Goal: Task Accomplishment & Management: Manage account settings

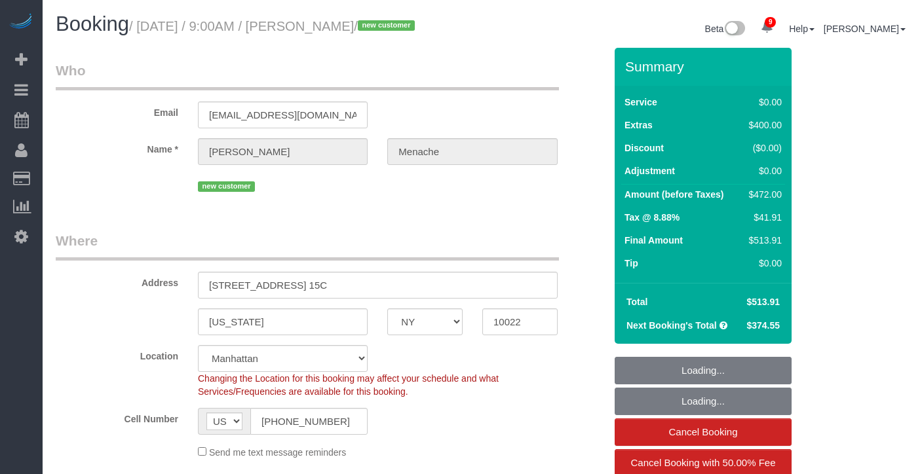
select select "NY"
select select "2"
select select "spot1"
select select "number:56"
select select "number:70"
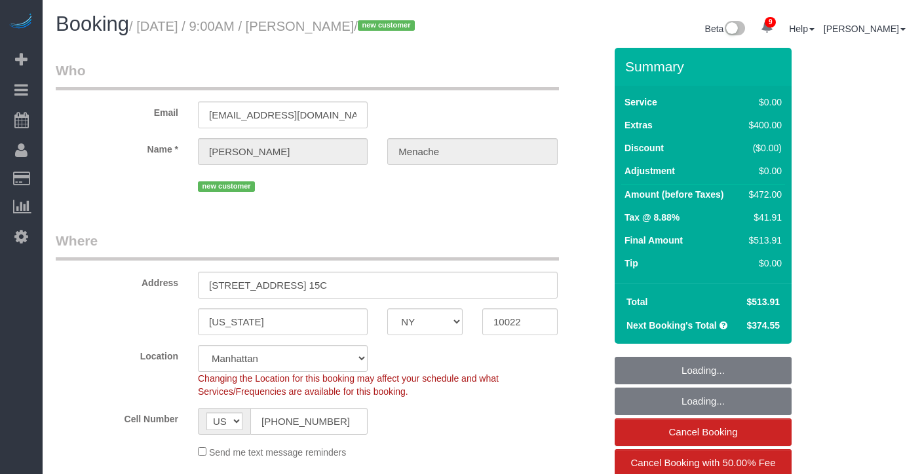
select select "number:15"
select select "number:5"
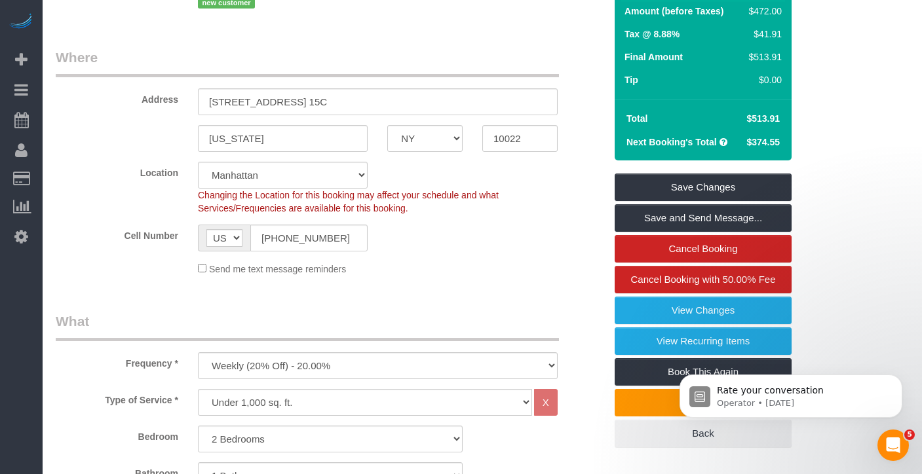
scroll to position [184, 0]
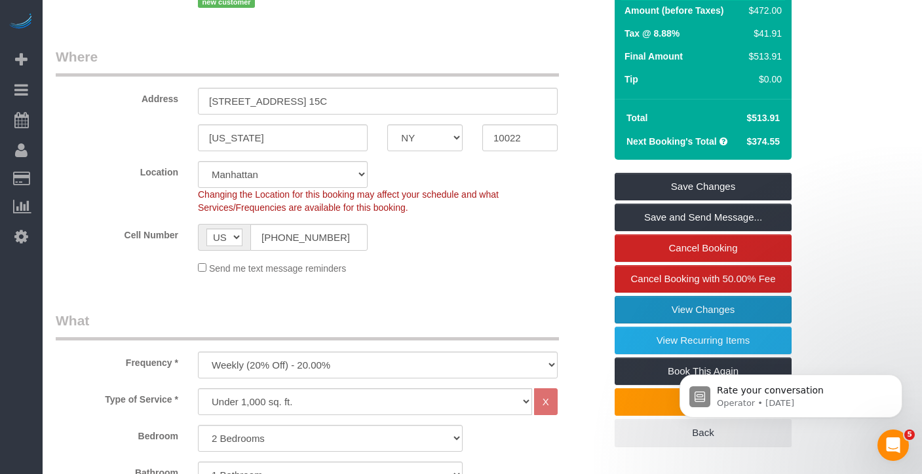
click at [643, 318] on link "View Changes" at bounding box center [703, 310] width 177 height 28
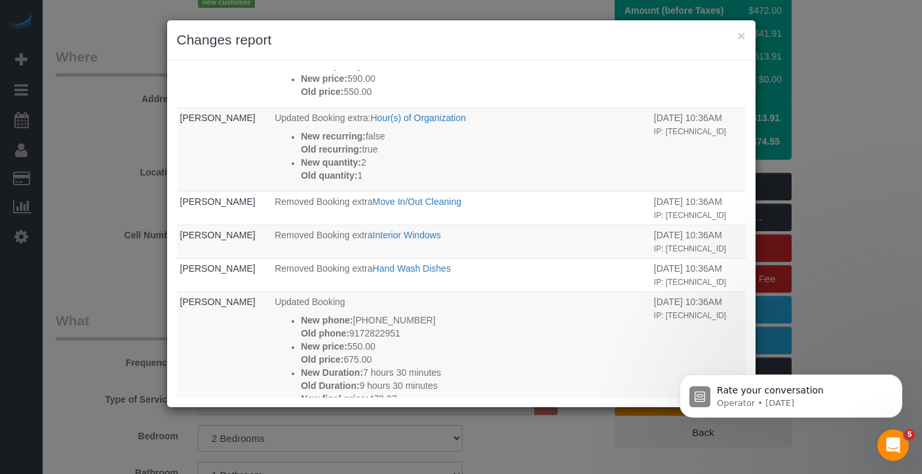
scroll to position [843, 0]
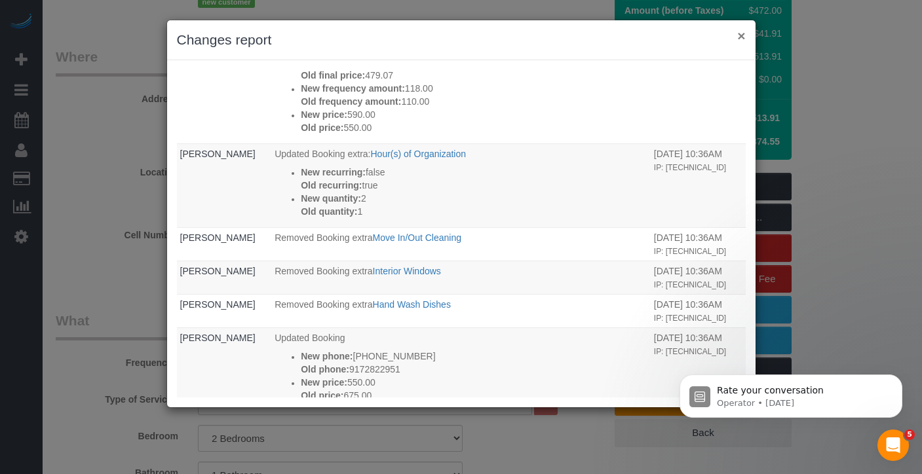
click at [740, 35] on button "×" at bounding box center [741, 36] width 8 height 14
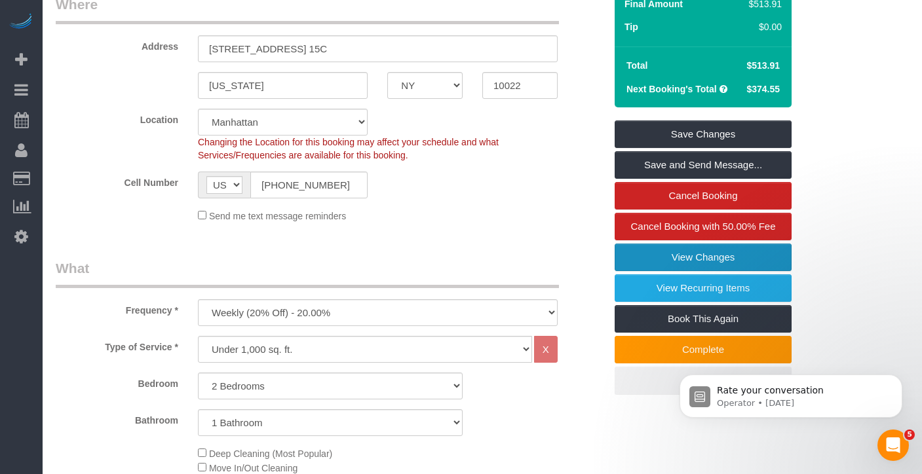
scroll to position [383, 0]
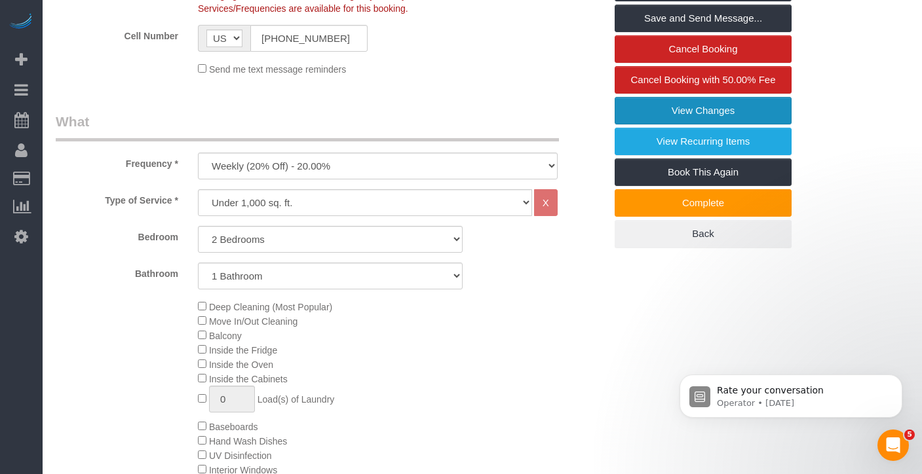
click at [668, 124] on link "View Changes" at bounding box center [703, 111] width 177 height 28
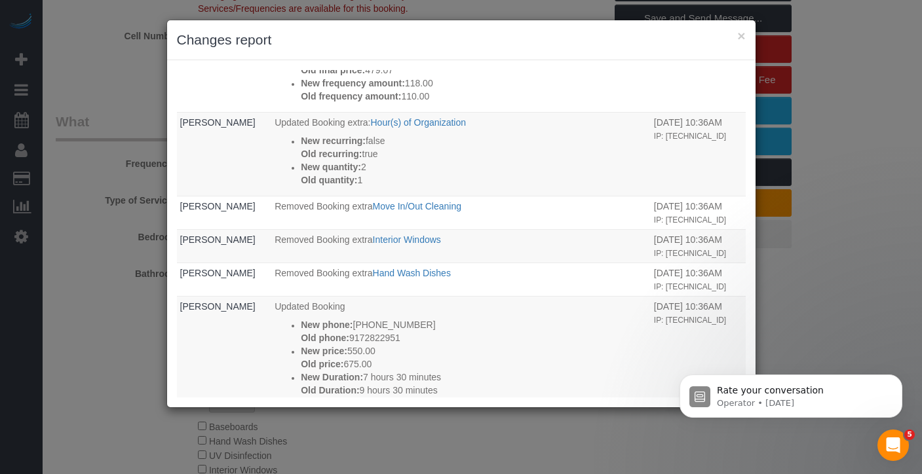
scroll to position [858, 0]
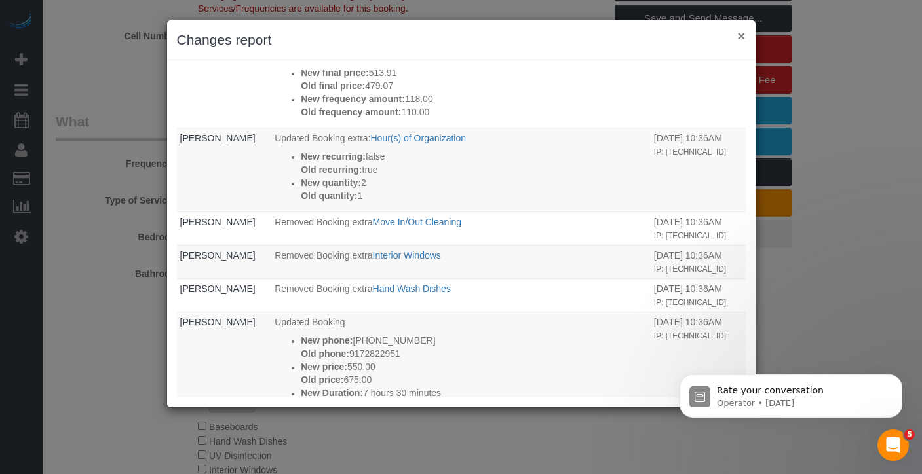
click at [738, 36] on button "×" at bounding box center [741, 36] width 8 height 14
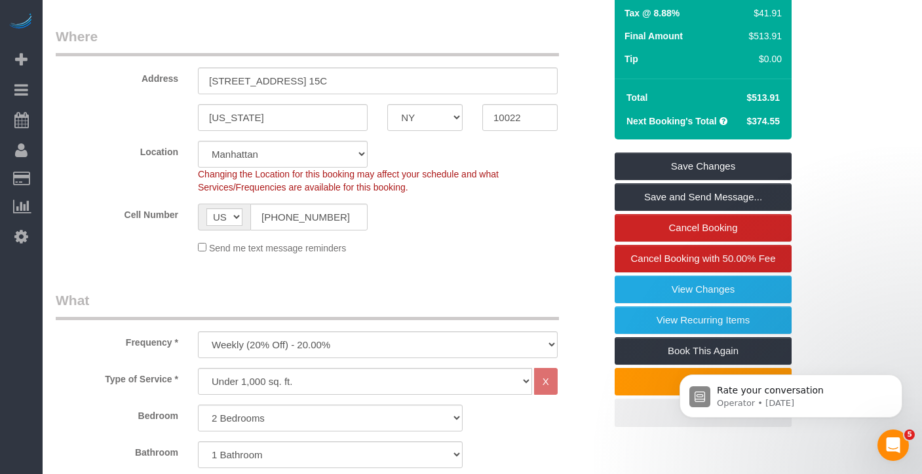
scroll to position [0, 0]
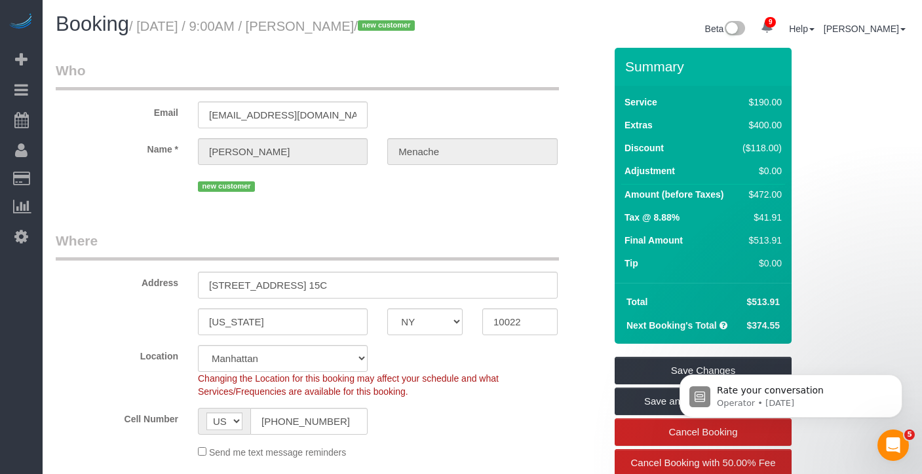
drag, startPoint x: 437, startPoint y: 31, endPoint x: 337, endPoint y: 26, distance: 100.4
click at [337, 26] on small "/ [DATE] / 9:00AM / [PERSON_NAME] / new customer" at bounding box center [274, 26] width 290 height 14
copy small "[PERSON_NAME]"
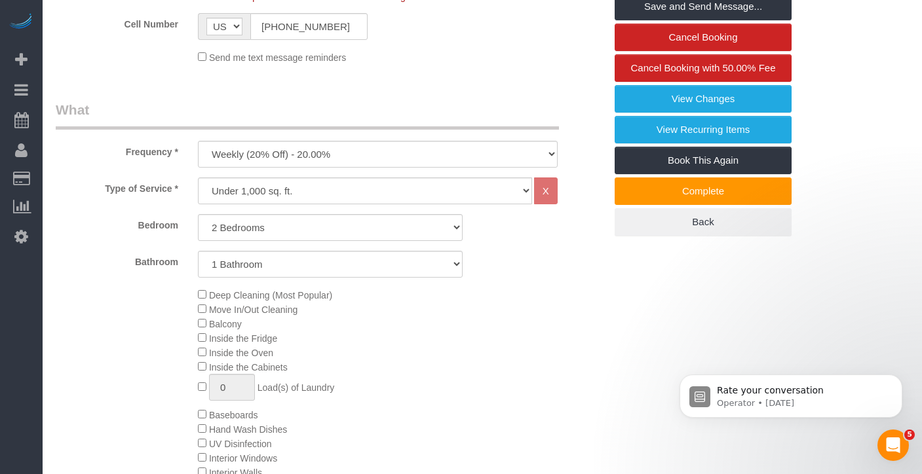
scroll to position [387, 0]
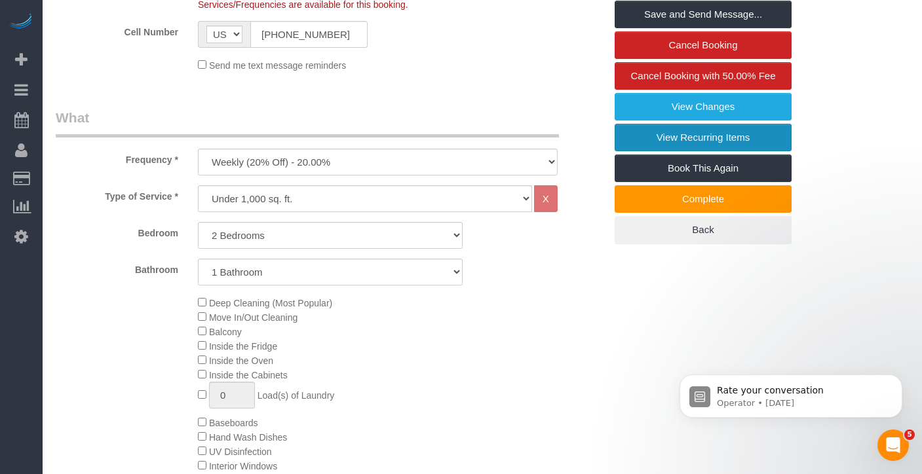
click at [656, 151] on link "View Recurring Items" at bounding box center [703, 138] width 177 height 28
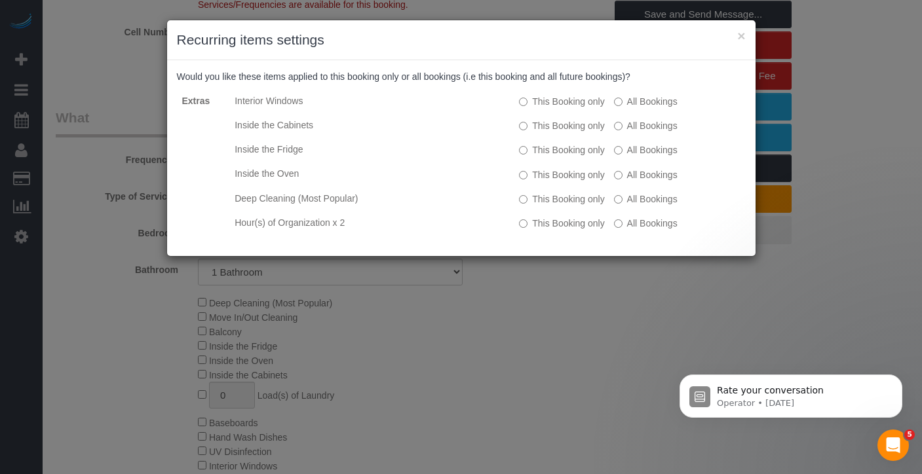
click at [745, 35] on div "× Recurring items settings" at bounding box center [461, 40] width 588 height 40
click at [740, 39] on button "×" at bounding box center [741, 36] width 8 height 14
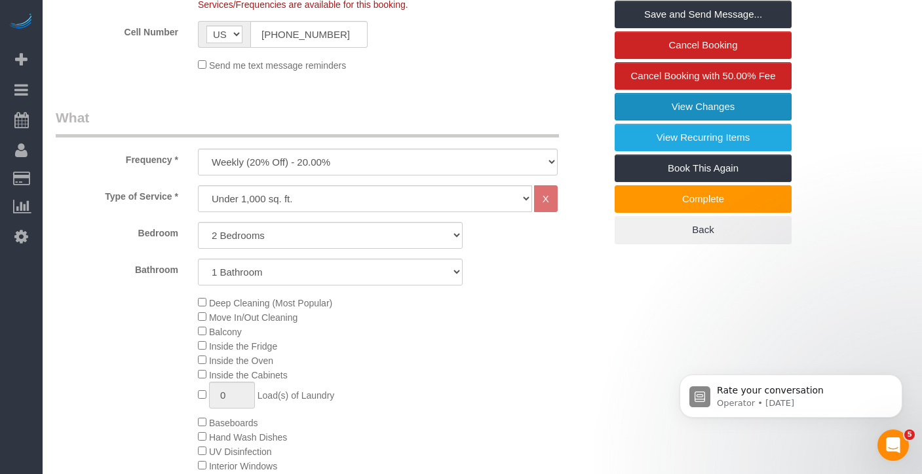
click at [738, 120] on link "View Changes" at bounding box center [703, 107] width 177 height 28
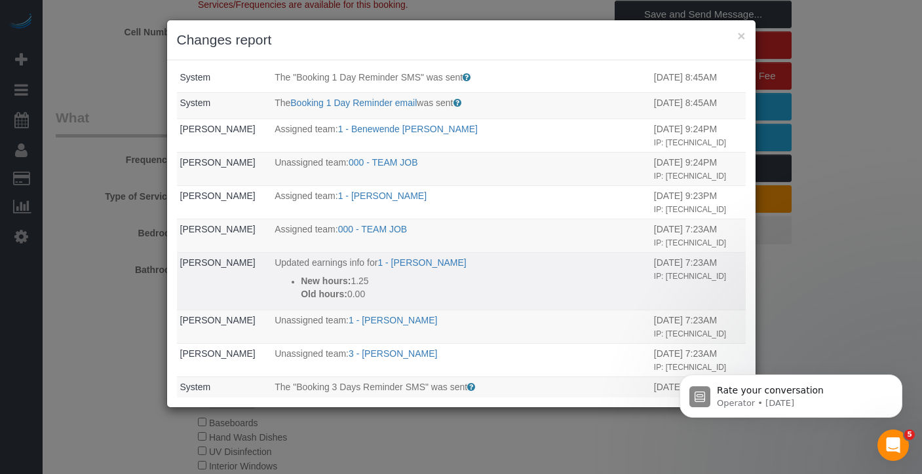
scroll to position [0, 0]
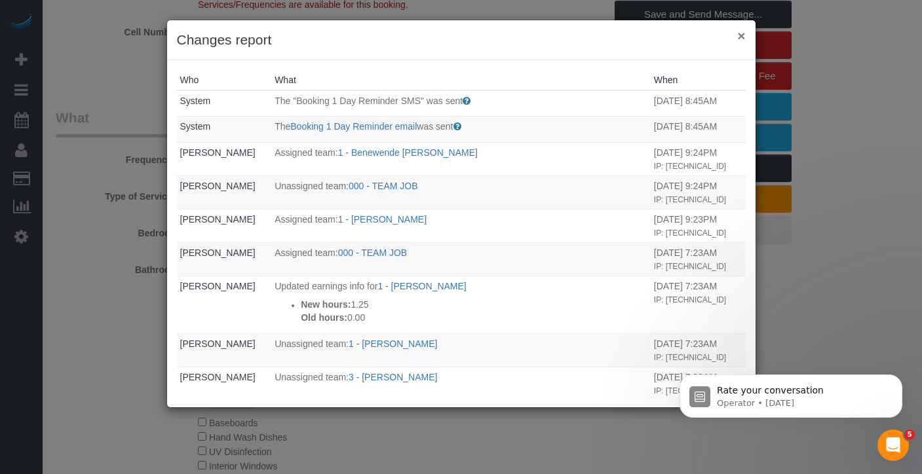
click at [743, 33] on button "×" at bounding box center [741, 36] width 8 height 14
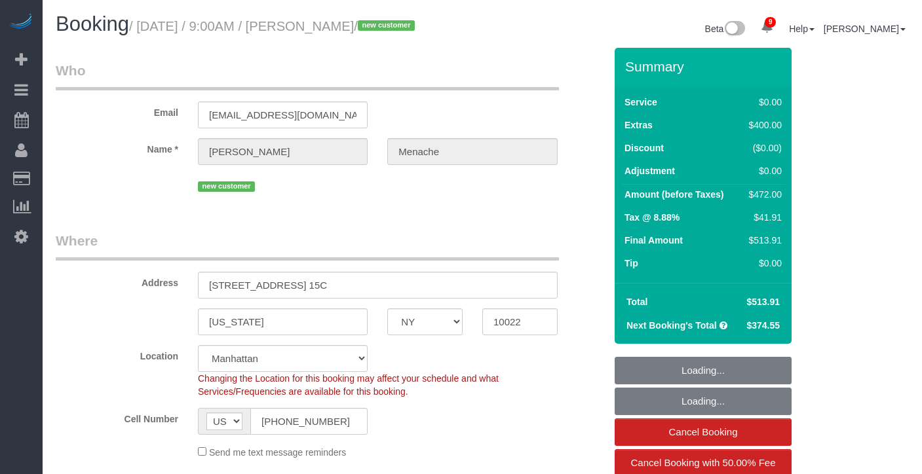
select select "NY"
select select "2"
select select "spot46"
select select "number:56"
select select "number:70"
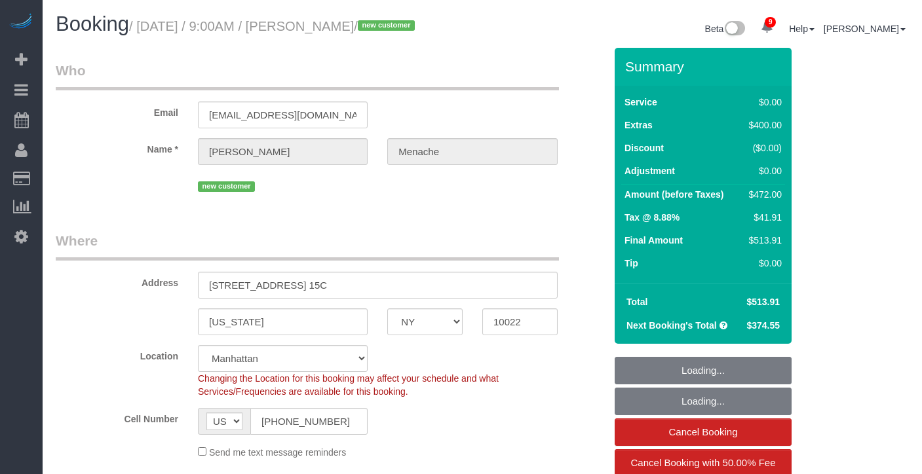
select select "number:15"
select select "number:5"
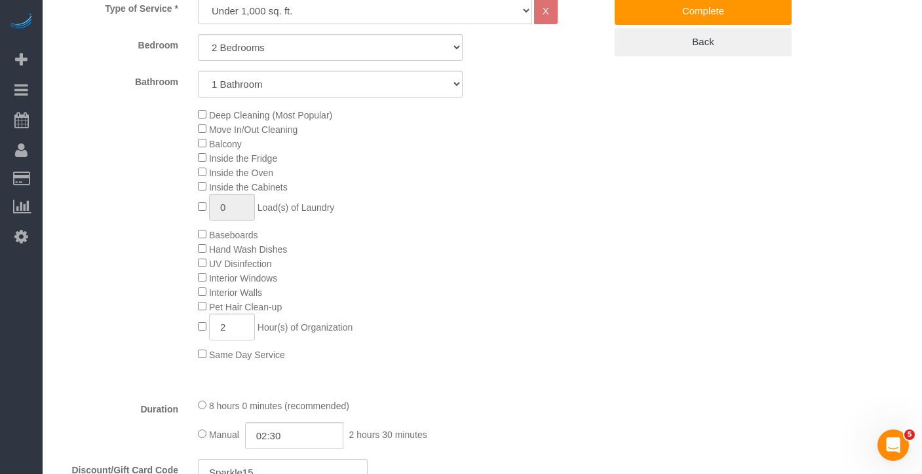
scroll to position [575, 0]
